Goal: Book appointment/travel/reservation

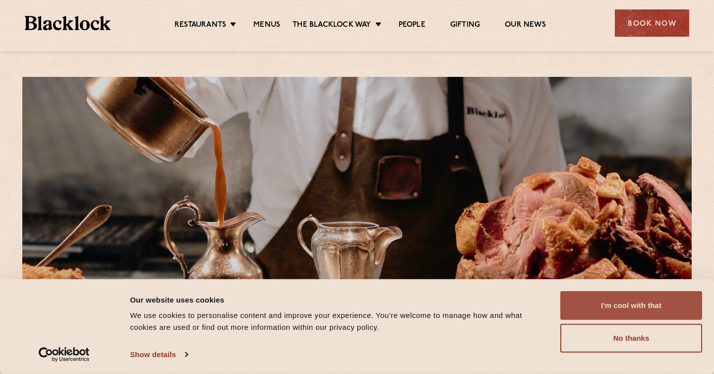
click at [639, 304] on button "I'm cool with that" at bounding box center [632, 305] width 142 height 29
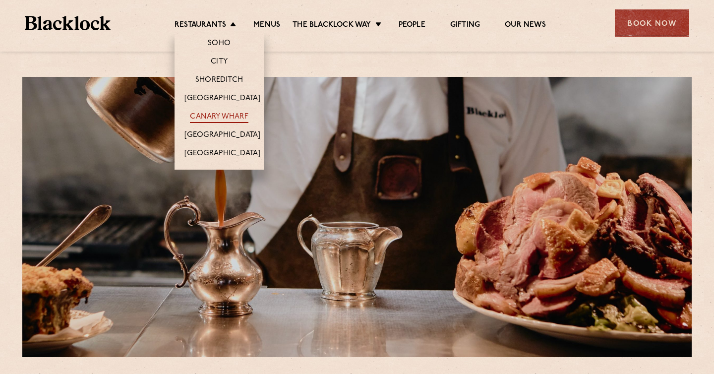
click at [229, 119] on link "Canary Wharf" at bounding box center [219, 117] width 58 height 11
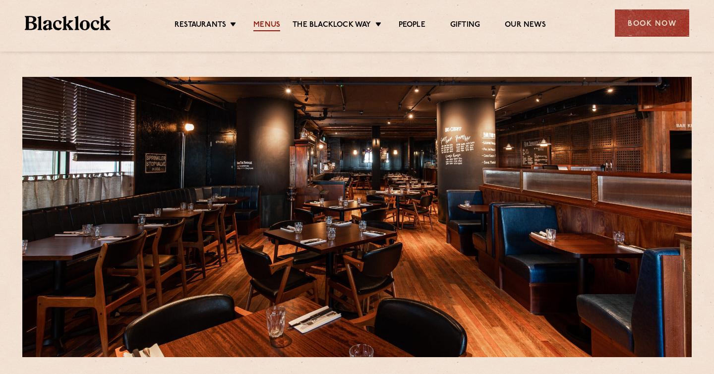
click at [261, 26] on link "Menus" at bounding box center [267, 25] width 27 height 11
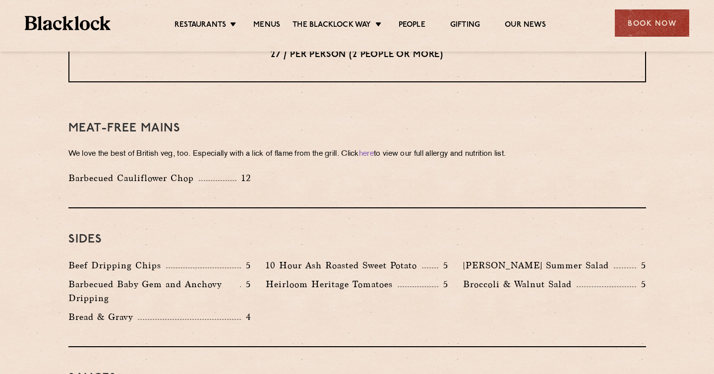
scroll to position [1369, 0]
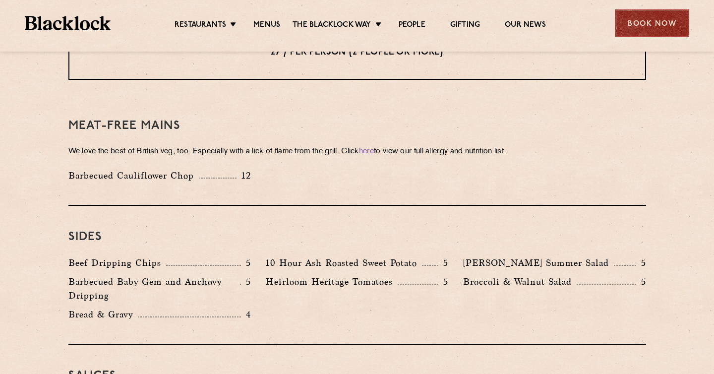
click at [651, 16] on div "Book Now" at bounding box center [652, 22] width 74 height 27
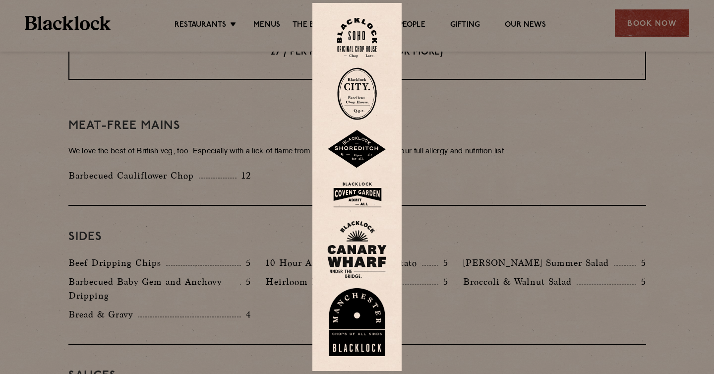
click at [359, 239] on img at bounding box center [357, 250] width 60 height 58
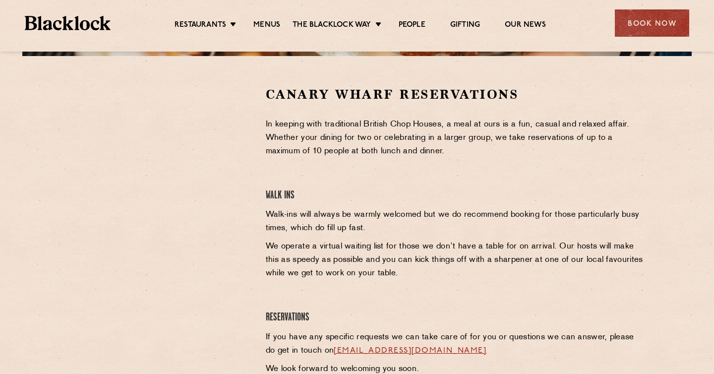
scroll to position [301, 0]
